Goal: Task Accomplishment & Management: Use online tool/utility

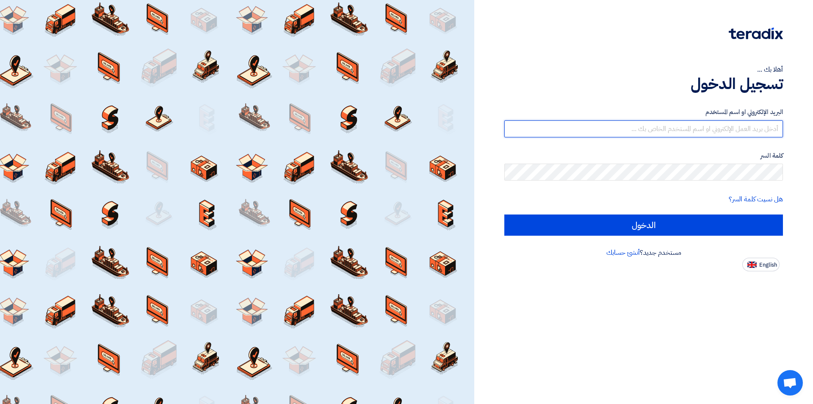
click at [597, 135] on input "text" at bounding box center [643, 128] width 279 height 17
type input "[EMAIL_ADDRESS][DOMAIN_NAME]"
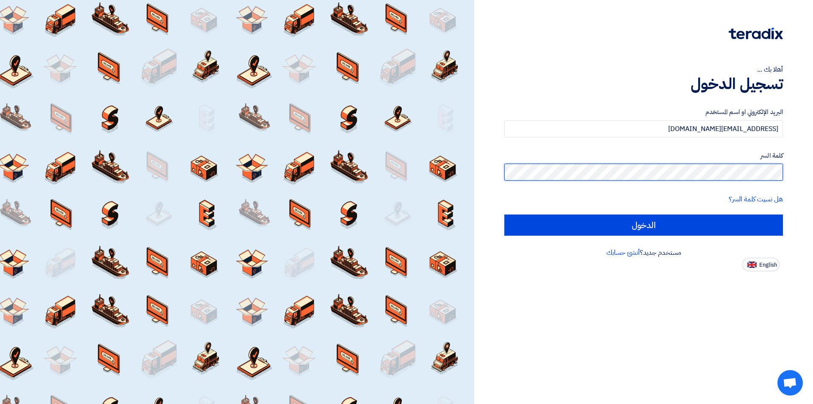
click at [504, 214] on input "الدخول" at bounding box center [643, 224] width 279 height 21
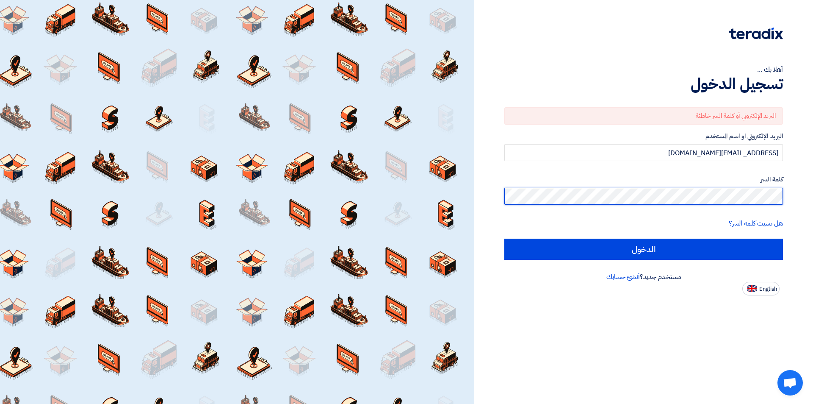
click at [504, 238] on input "الدخول" at bounding box center [643, 248] width 279 height 21
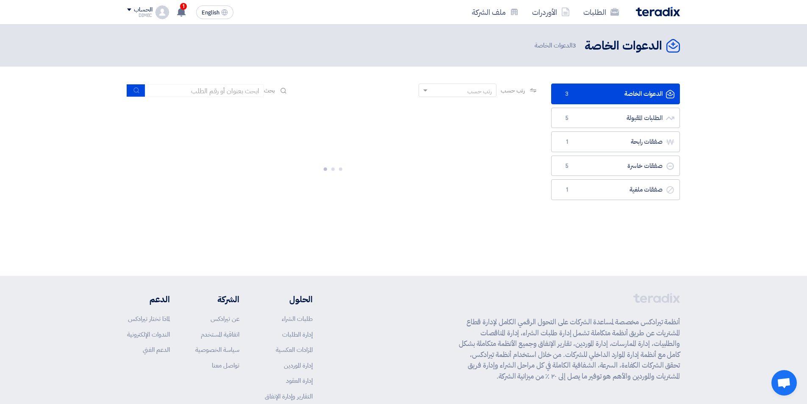
click at [622, 89] on link "الدعوات الخاصة الدعوات الخاصة 3" at bounding box center [615, 93] width 129 height 21
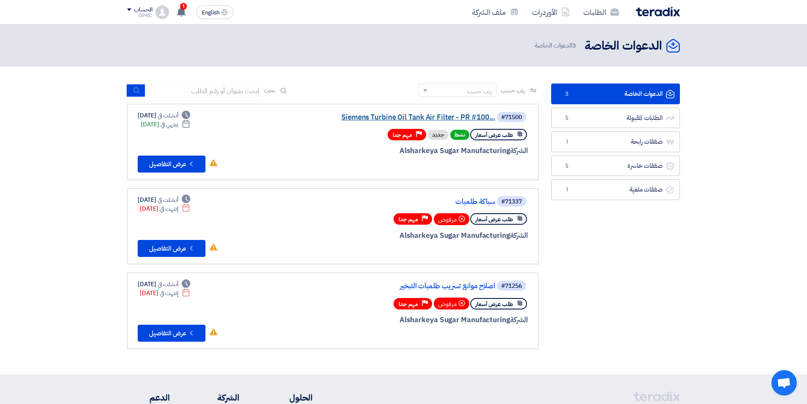
click at [372, 116] on link "Siemens Turbine Oil Tank Air Filter - PR #100..." at bounding box center [410, 117] width 169 height 8
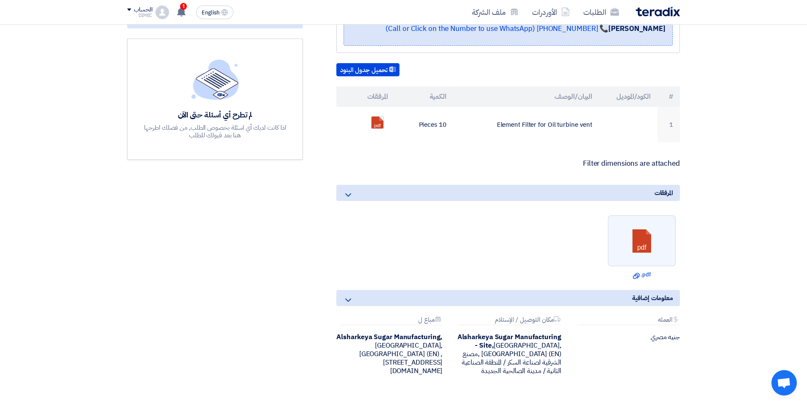
scroll to position [212, 0]
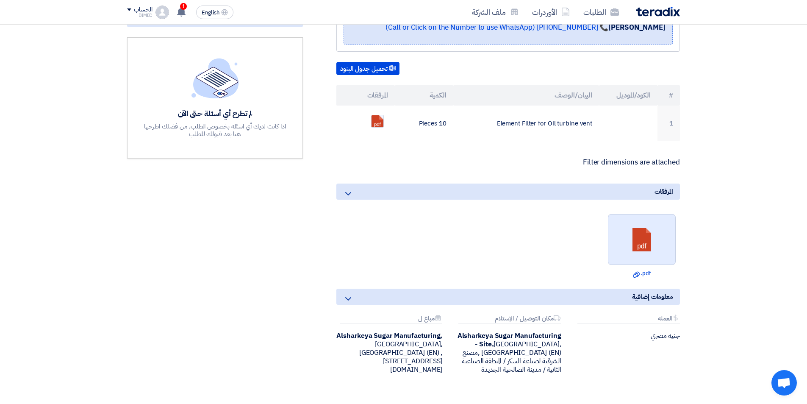
click at [635, 248] on link at bounding box center [642, 239] width 68 height 51
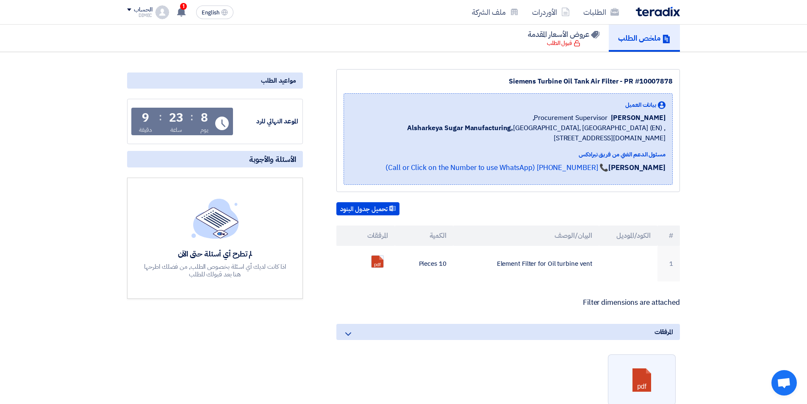
scroll to position [0, 0]
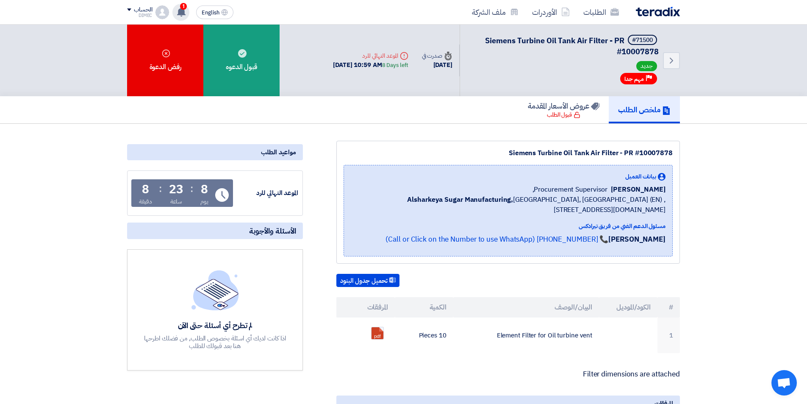
click at [180, 14] on use at bounding box center [181, 11] width 8 height 9
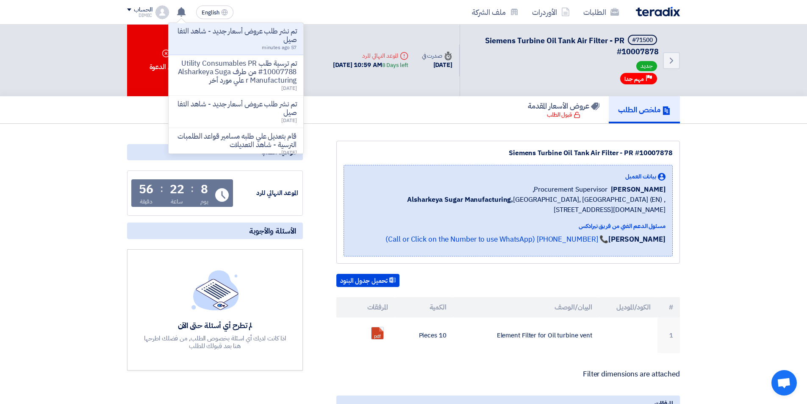
click at [76, 144] on section "Siemens Turbine Oil Tank Air Filter - PR #10007878 بيانات العميل [PERSON_NAME] …" at bounding box center [403, 385] width 807 height 523
